Goal: Task Accomplishment & Management: Use online tool/utility

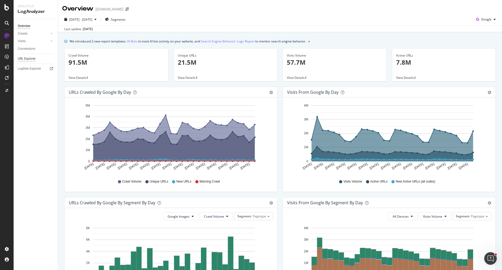
click at [26, 59] on div "URL Explorer" at bounding box center [27, 58] width 18 height 5
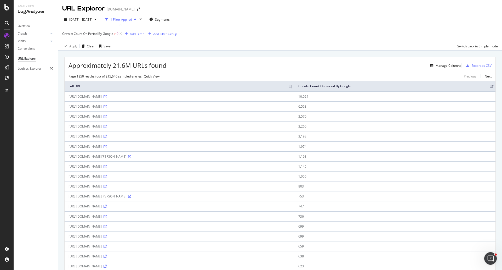
click at [153, 78] on span "Quick View" at bounding box center [152, 76] width 16 height 4
click at [122, 52] on input "checkbox" at bounding box center [120, 53] width 3 height 3
checkbox input "true"
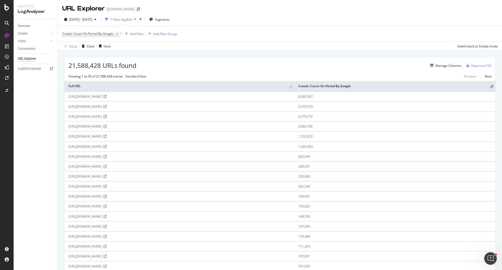
drag, startPoint x: 67, startPoint y: 99, endPoint x: 154, endPoint y: 103, distance: 87.7
click at [154, 101] on td "[URL][DOMAIN_NAME]" at bounding box center [180, 96] width 230 height 10
copy div "[URL][DOMAIN_NAME]"
click at [441, 65] on div "Manage Columns" at bounding box center [449, 65] width 26 height 4
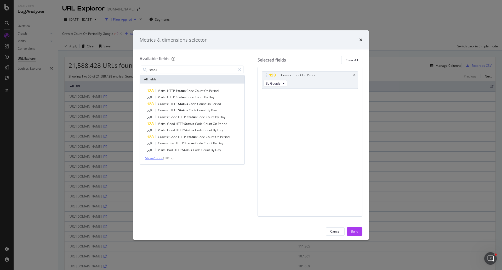
type input "statu"
click at [153, 157] on span "Show 2 more" at bounding box center [154, 158] width 18 height 4
click at [171, 105] on span "HTTP" at bounding box center [174, 104] width 9 height 4
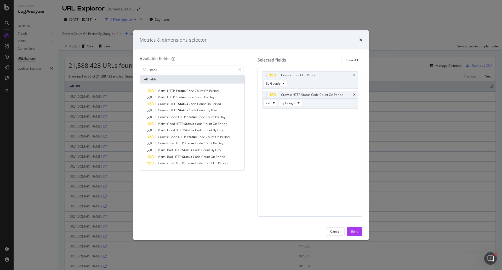
click at [171, 105] on span "HTTP" at bounding box center [174, 104] width 9 height 4
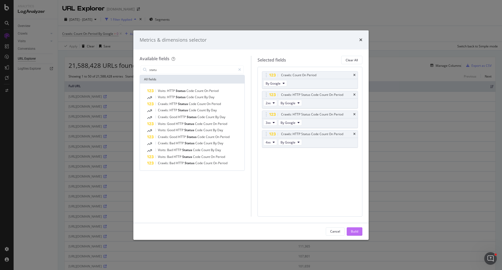
click at [354, 232] on div "Build" at bounding box center [354, 231] width 7 height 4
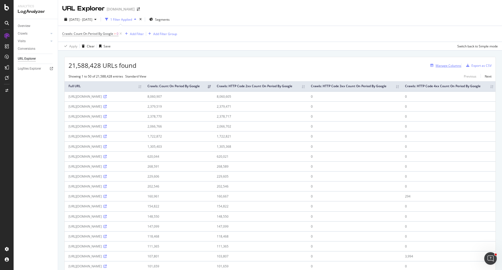
click at [441, 65] on div "Manage Columns" at bounding box center [449, 65] width 26 height 4
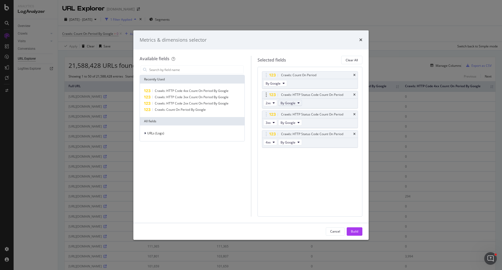
click at [297, 103] on button "By Google" at bounding box center [290, 103] width 24 height 6
click at [280, 164] on div "Crawls: Count On Period By Google Crawls: HTTP Status Code Count On Period 2xx …" at bounding box center [310, 141] width 105 height 149
click at [187, 164] on div "Recently Used Crawls: HTTP Code 4xx Count On Period By Google Crawls: HTTP Code…" at bounding box center [192, 140] width 105 height 152
click at [167, 70] on input "modal" at bounding box center [196, 70] width 95 height 8
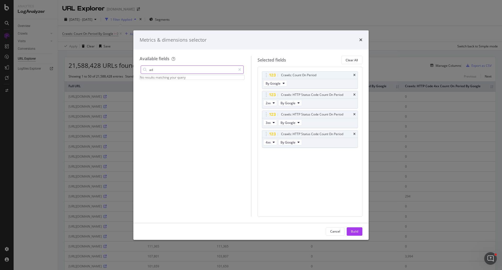
type input "a"
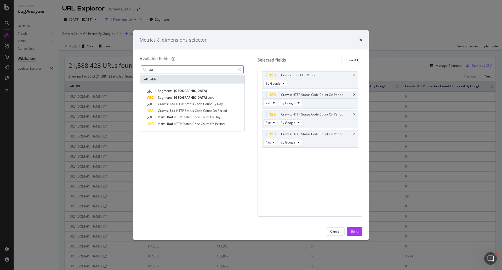
type input "a"
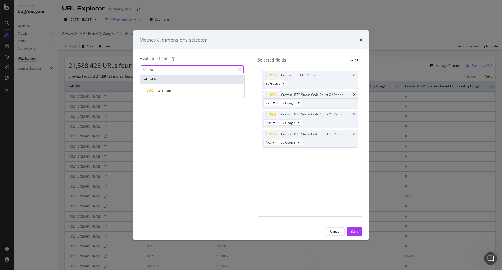
type input "b"
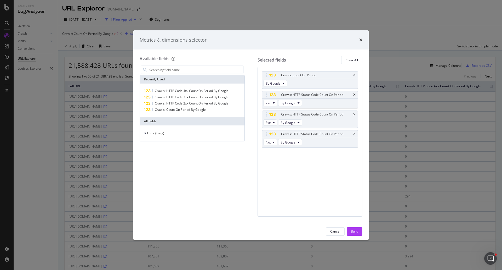
click at [147, 134] on span "URLs (Logs)" at bounding box center [155, 133] width 17 height 4
click at [147, 156] on div "Crawls" at bounding box center [147, 157] width 13 height 5
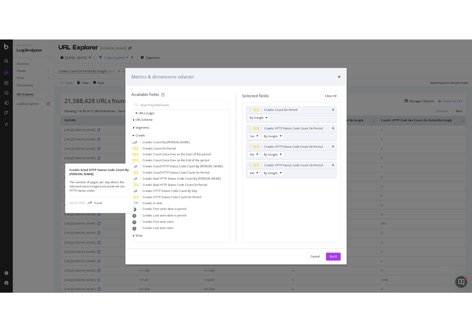
scroll to position [56, 0]
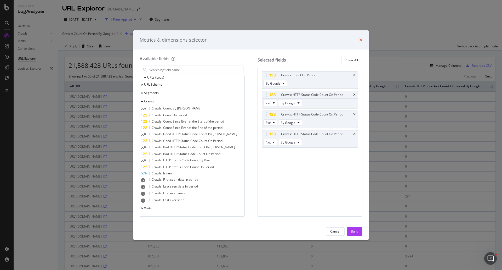
click at [362, 39] on icon "times" at bounding box center [360, 40] width 3 height 4
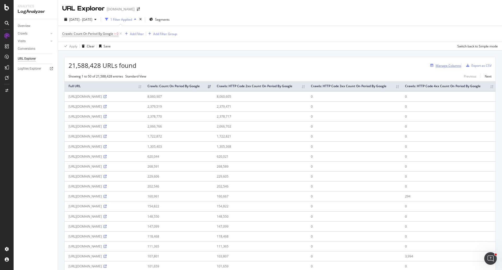
click at [448, 66] on div "Manage Columns" at bounding box center [449, 65] width 26 height 4
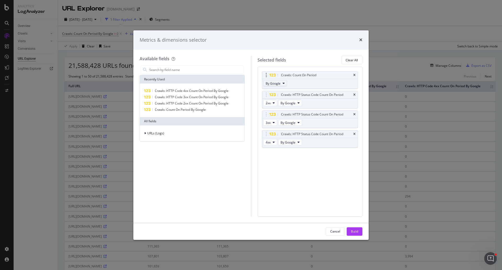
click at [284, 82] on icon "modal" at bounding box center [284, 83] width 2 height 3
click at [204, 66] on input "modal" at bounding box center [196, 70] width 95 height 8
click at [190, 70] on input "modal" at bounding box center [196, 70] width 95 height 8
click at [191, 108] on span "Crawls: Count On Period By Google" at bounding box center [180, 109] width 51 height 4
drag, startPoint x: 266, startPoint y: 153, endPoint x: 277, endPoint y: 100, distance: 54.1
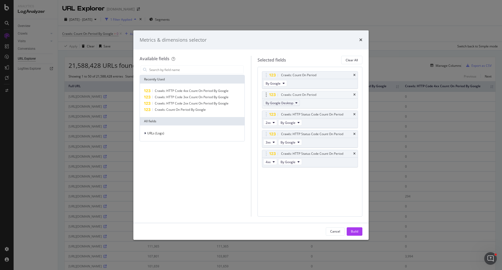
click at [266, 92] on body "Analytics LogAnalyzer Overview Crawls Daily Distribution Segments Distribution …" at bounding box center [251, 135] width 502 height 270
click at [297, 104] on button "By Google Desktop" at bounding box center [281, 103] width 37 height 6
click at [289, 122] on span "By Google Desktop" at bounding box center [288, 122] width 41 height 5
click at [287, 192] on div "Crawls: Count On Period By Google Crawls: Count On Period By Google Desktop Cra…" at bounding box center [310, 141] width 105 height 149
click at [352, 229] on div "Build" at bounding box center [354, 231] width 7 height 4
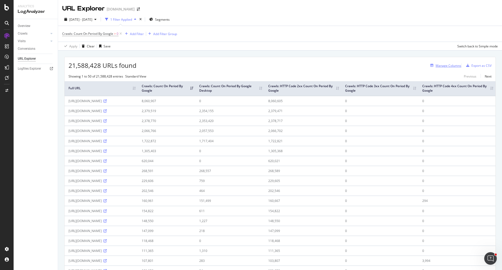
click at [436, 65] on div "Manage Columns" at bounding box center [449, 65] width 26 height 4
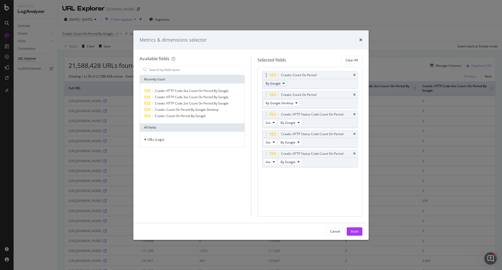
click at [282, 83] on button "By Google" at bounding box center [275, 83] width 24 height 6
click at [292, 39] on div "Metrics & dimensions selector" at bounding box center [251, 40] width 223 height 7
click at [280, 20] on div "Metrics & dimensions selector Available fields Recently Used Crawls: HTTP Code …" at bounding box center [251, 135] width 502 height 270
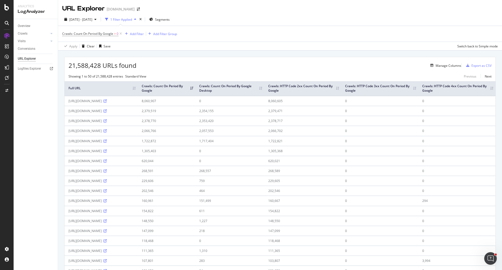
click at [324, 33] on div "Crawls: Count On Period By Google > 0 Add Filter Add Filter Group" at bounding box center [280, 34] width 436 height 16
click at [244, 63] on div "Manage Columns" at bounding box center [299, 65] width 325 height 6
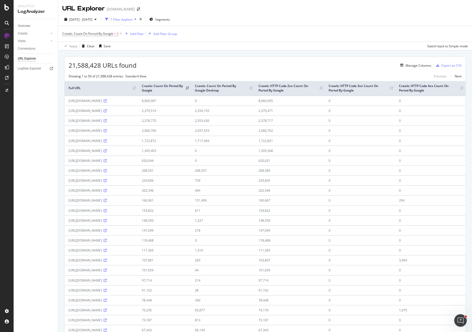
click at [26, 145] on div "Overview Crawls Daily Distribution Segments Distribution HTTP Codes Resources V…" at bounding box center [36, 175] width 44 height 313
click at [31, 99] on div "Overview Crawls Daily Distribution Segments Distribution HTTP Codes Resources V…" at bounding box center [36, 175] width 44 height 313
click at [34, 164] on div "Overview Crawls Daily Distribution Segments Distribution HTTP Codes Resources V…" at bounding box center [36, 175] width 44 height 313
